Goal: Task Accomplishment & Management: Use online tool/utility

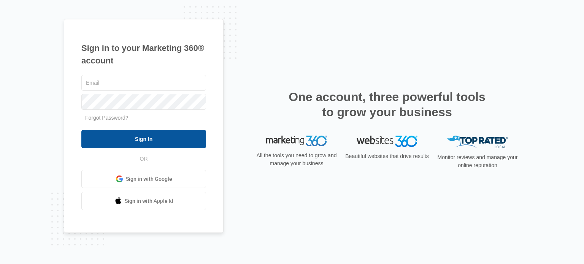
type input "alegriagardens@gmail.com"
click at [162, 133] on input "Sign In" at bounding box center [143, 139] width 125 height 18
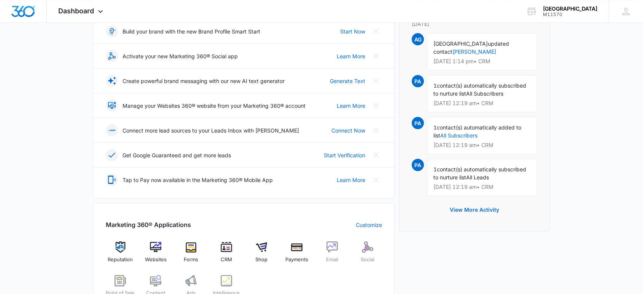
scroll to position [127, 0]
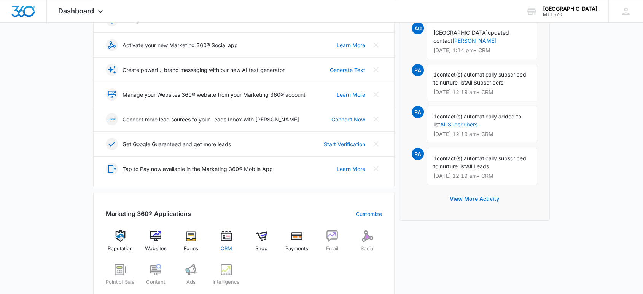
click at [229, 246] on span "CRM" at bounding box center [226, 248] width 11 height 8
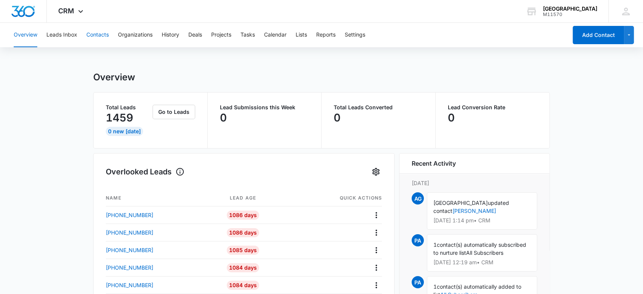
click at [106, 34] on button "Contacts" at bounding box center [97, 35] width 22 height 24
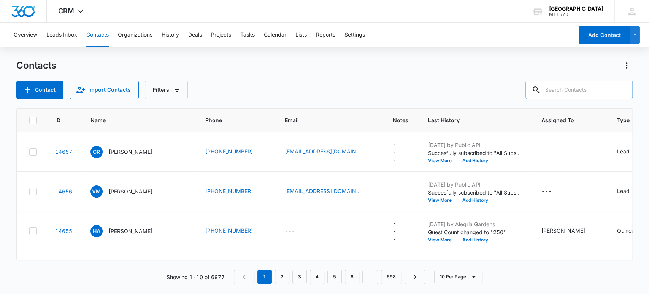
click at [567, 89] on input "text" at bounding box center [578, 90] width 107 height 18
type input "[PHONE_NUMBER]"
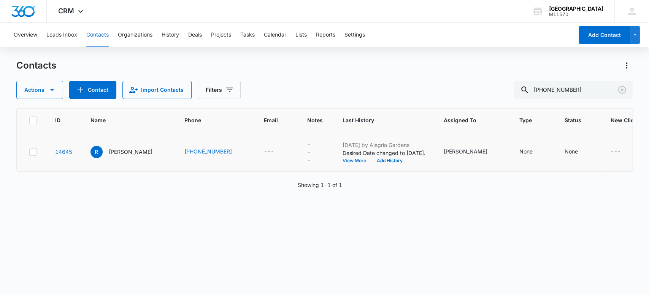
click at [343, 161] on button "View More" at bounding box center [357, 160] width 29 height 5
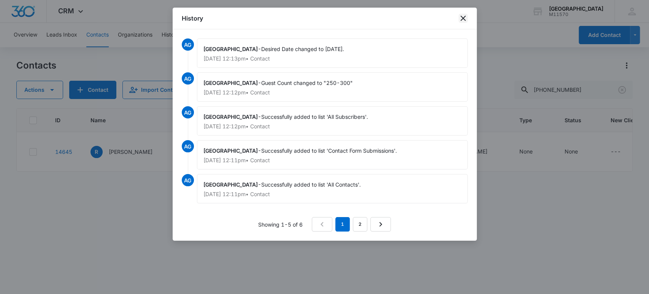
click at [460, 18] on icon "close" at bounding box center [463, 18] width 9 height 9
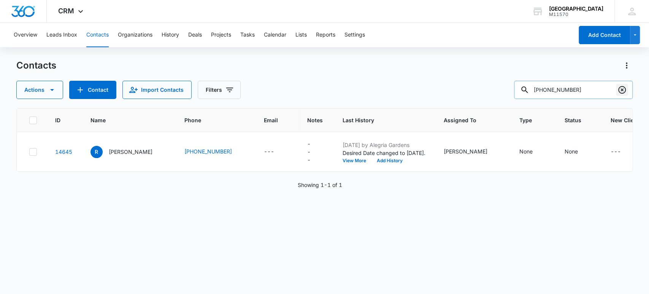
click at [622, 89] on icon "Clear" at bounding box center [622, 90] width 8 height 8
